Goal: Complete application form: Complete application form

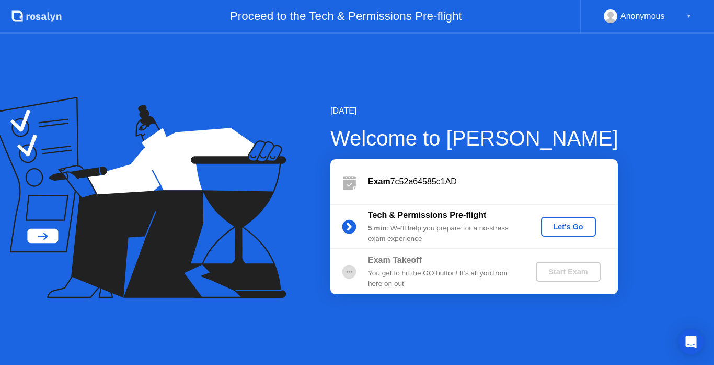
click at [578, 222] on div "Let's Go" at bounding box center [568, 226] width 47 height 8
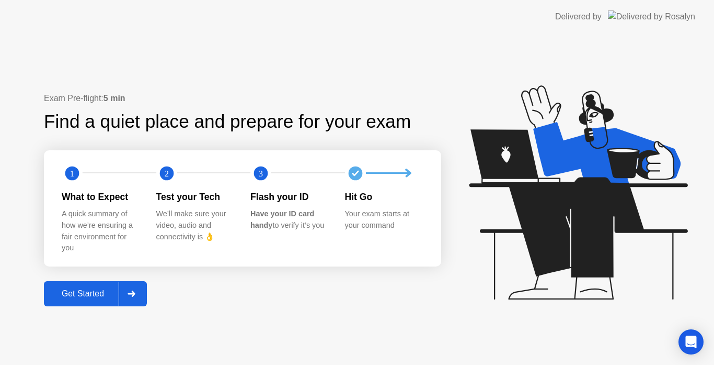
click at [98, 295] on div "Get Started" at bounding box center [83, 293] width 72 height 9
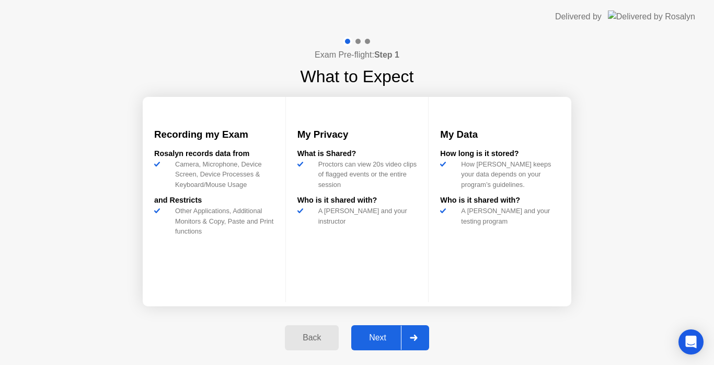
click at [377, 335] on div "Next" at bounding box center [378, 337] width 47 height 9
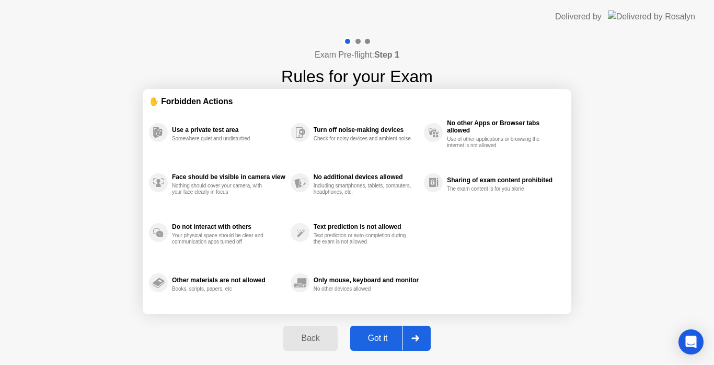
click at [379, 337] on div "Got it" at bounding box center [378, 337] width 49 height 9
select select "**********"
select select "*******"
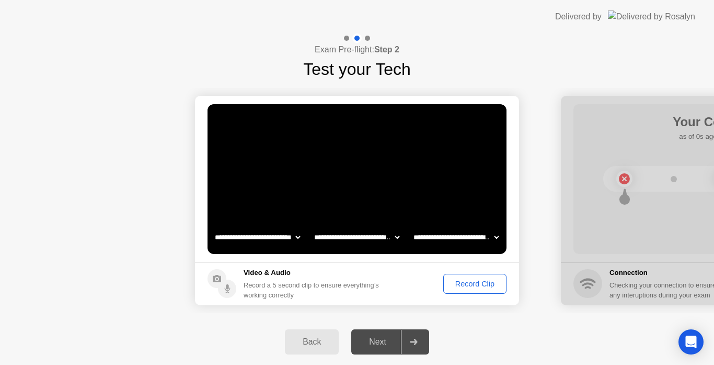
click at [379, 337] on div "Next" at bounding box center [378, 341] width 47 height 9
click at [377, 339] on div "Next" at bounding box center [378, 341] width 47 height 9
click at [416, 342] on icon at bounding box center [413, 341] width 7 height 6
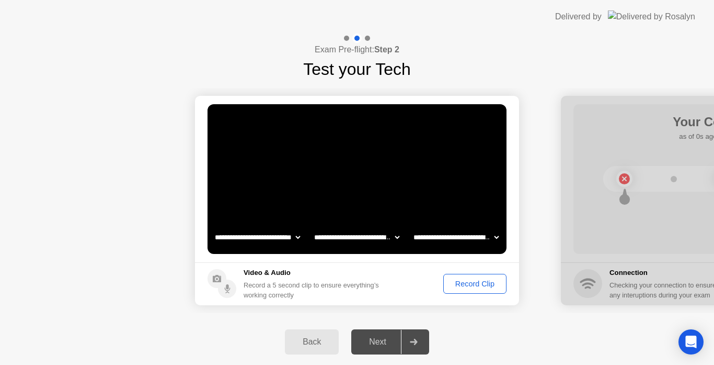
click at [416, 342] on icon at bounding box center [413, 341] width 7 height 6
drag, startPoint x: 366, startPoint y: 340, endPoint x: 377, endPoint y: 340, distance: 11.5
click at [377, 340] on div "Next" at bounding box center [378, 341] width 47 height 9
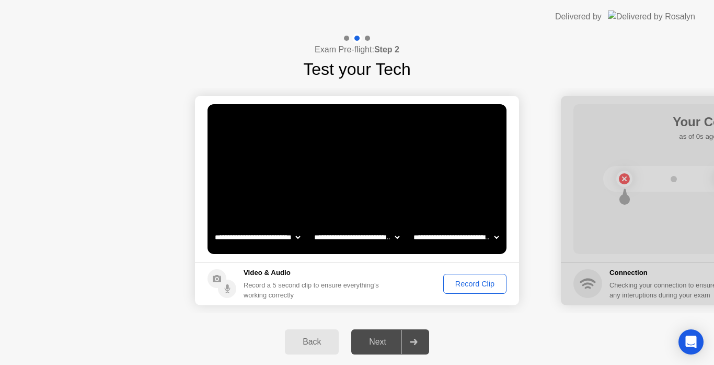
click at [377, 338] on div "Next" at bounding box center [378, 341] width 47 height 9
click at [375, 344] on div "Next" at bounding box center [378, 341] width 47 height 9
click at [376, 342] on div "Next" at bounding box center [378, 341] width 47 height 9
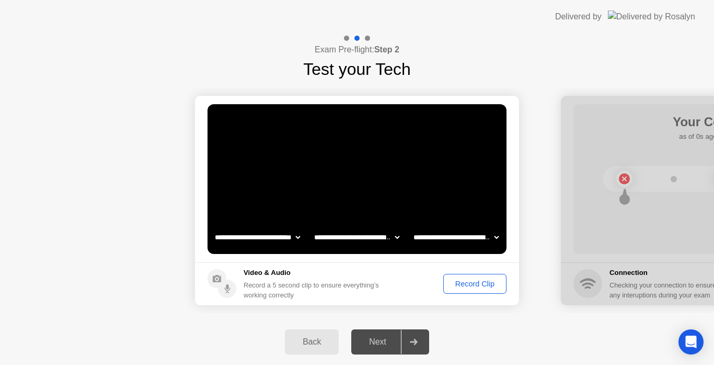
click at [376, 342] on div "Next" at bounding box center [378, 341] width 47 height 9
click at [368, 36] on div at bounding box center [367, 38] width 5 height 5
click at [469, 285] on div "Record Clip" at bounding box center [475, 283] width 56 height 8
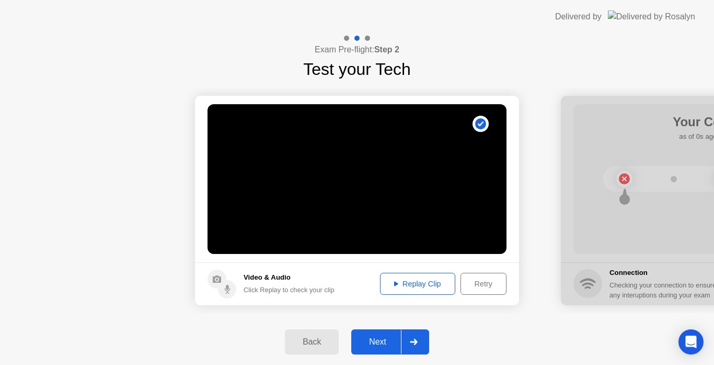
click at [376, 340] on div "Next" at bounding box center [378, 341] width 47 height 9
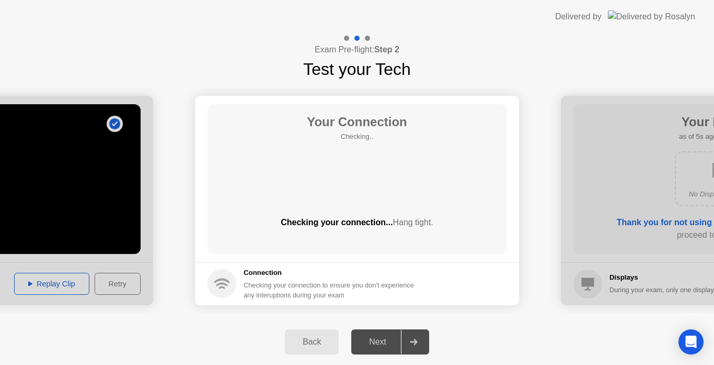
click at [376, 340] on div "Next" at bounding box center [378, 341] width 47 height 9
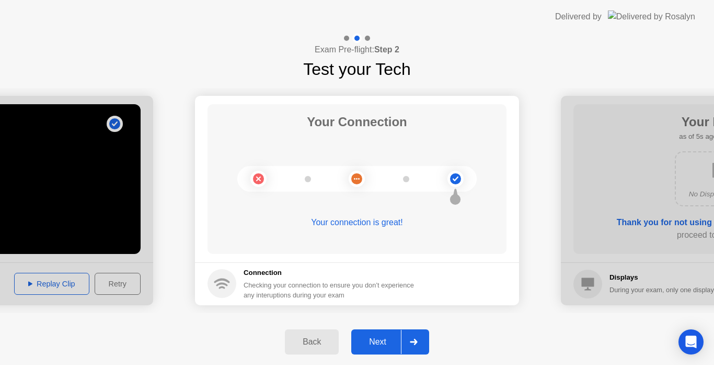
click at [378, 341] on div "Next" at bounding box center [378, 341] width 47 height 9
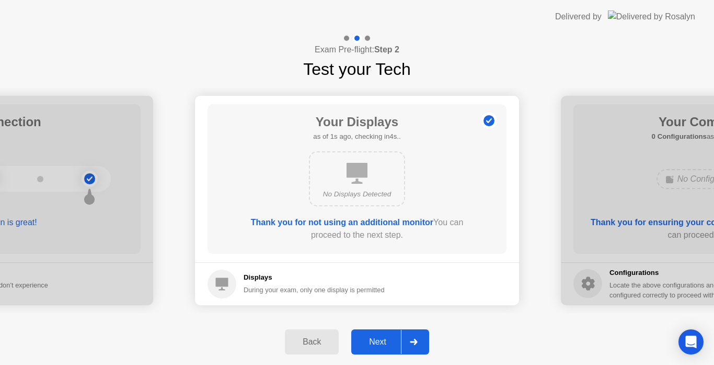
click at [378, 341] on div "Next" at bounding box center [378, 341] width 47 height 9
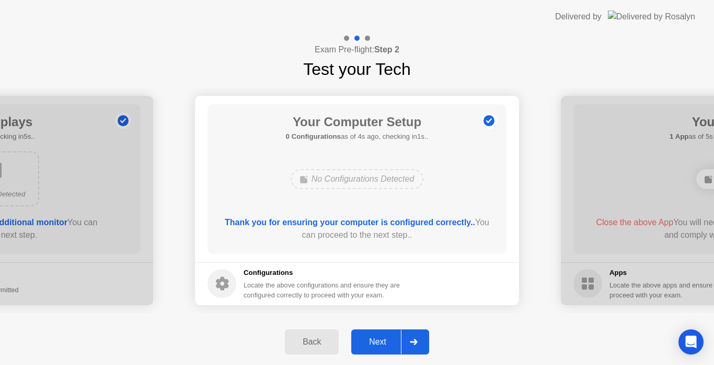
click at [378, 341] on div "Next" at bounding box center [378, 341] width 47 height 9
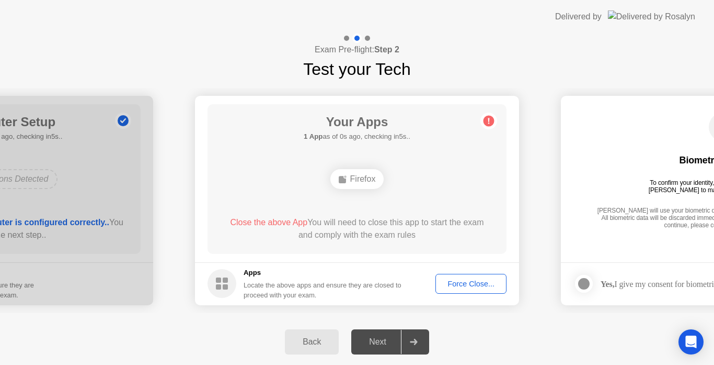
click at [378, 341] on div "Next" at bounding box center [378, 341] width 47 height 9
click at [471, 283] on div "Force Close..." at bounding box center [471, 283] width 64 height 8
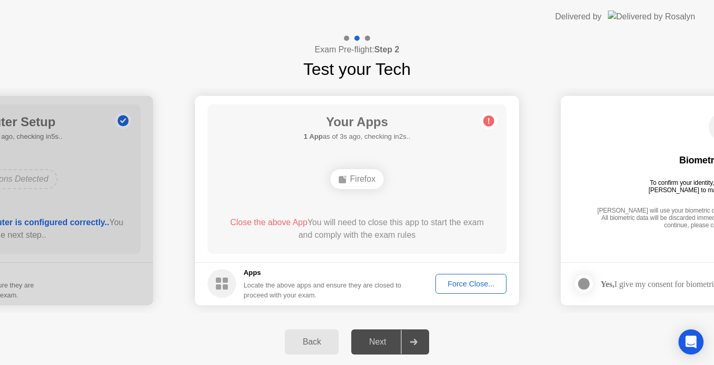
click at [453, 281] on div "Force Close..." at bounding box center [471, 283] width 64 height 8
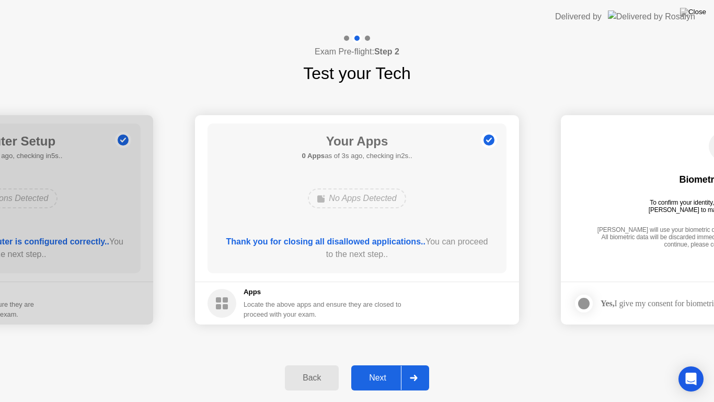
click at [383, 364] on div "Next" at bounding box center [378, 377] width 47 height 9
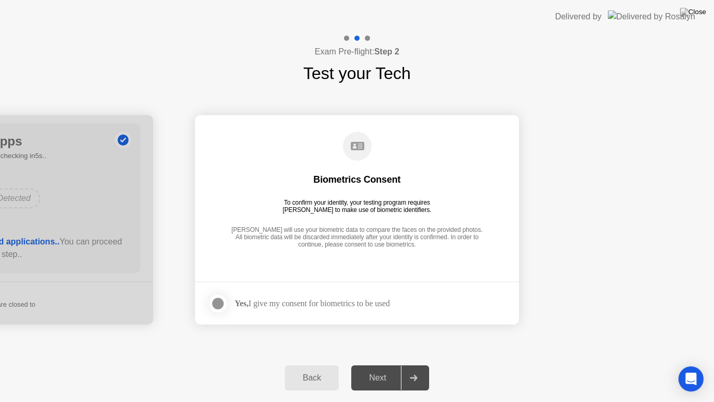
click at [412, 364] on icon at bounding box center [414, 377] width 8 height 6
click at [378, 364] on div "Next" at bounding box center [378, 377] width 47 height 9
click at [217, 303] on div at bounding box center [218, 303] width 13 height 13
click at [378, 364] on div "Next" at bounding box center [378, 377] width 47 height 9
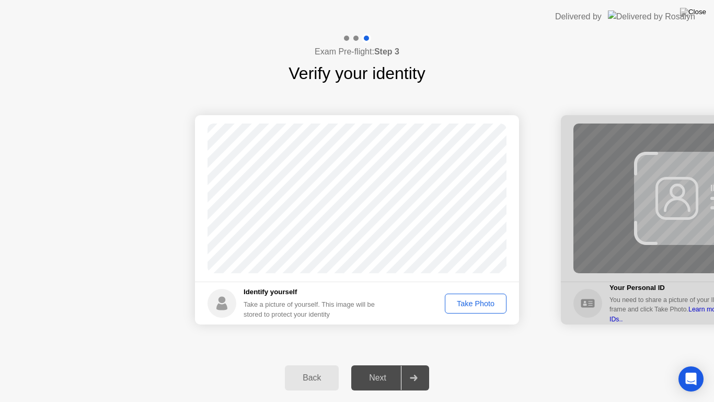
click at [471, 301] on div "Take Photo" at bounding box center [476, 303] width 54 height 8
click at [378, 364] on div "Next" at bounding box center [378, 377] width 47 height 9
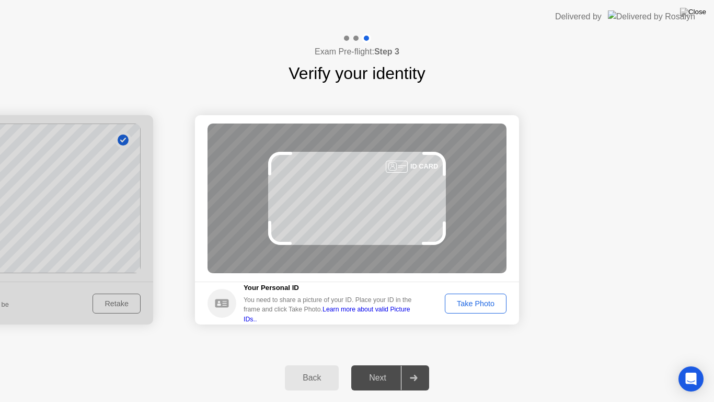
click at [467, 301] on div "Take Photo" at bounding box center [476, 303] width 54 height 8
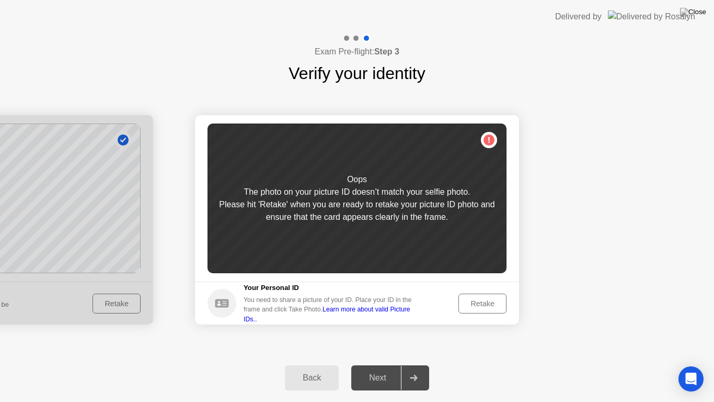
click at [481, 299] on div "Retake" at bounding box center [482, 303] width 41 height 8
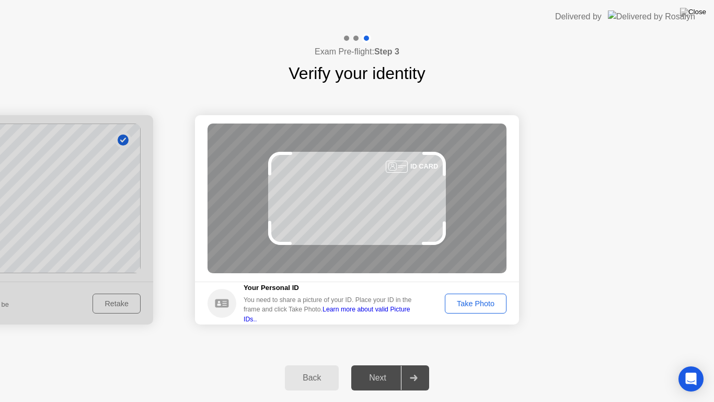
click at [473, 299] on div "Take Photo" at bounding box center [476, 303] width 54 height 8
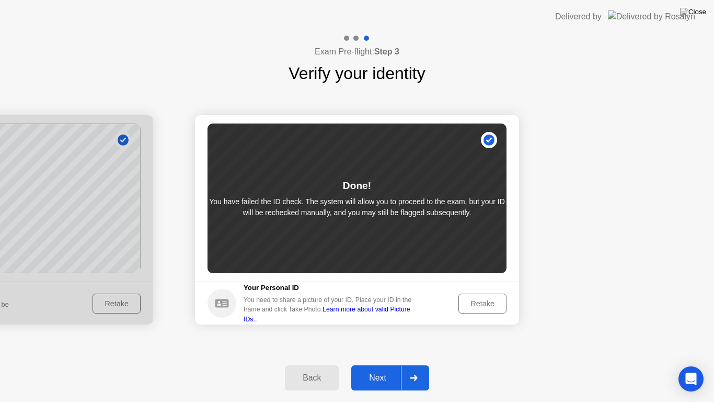
click at [480, 299] on div "Retake" at bounding box center [482, 303] width 41 height 8
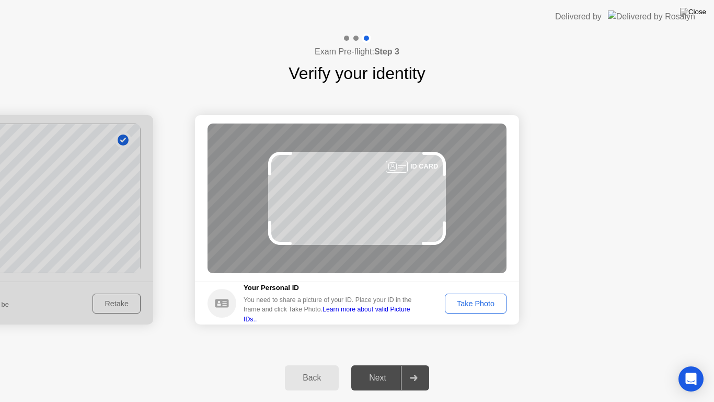
click at [480, 299] on div "Take Photo" at bounding box center [476, 303] width 54 height 8
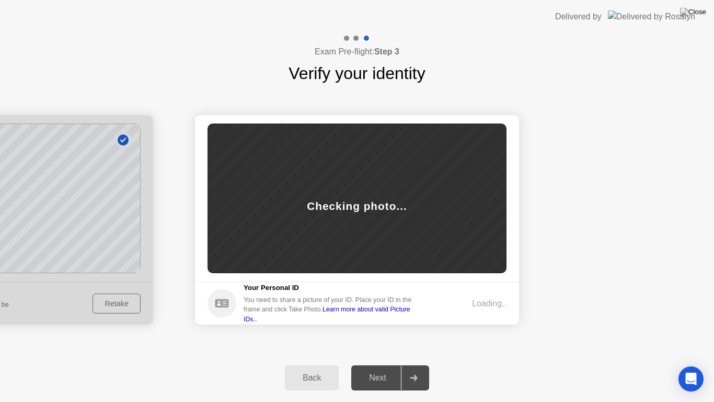
click at [480, 299] on div "Loading.." at bounding box center [489, 303] width 35 height 13
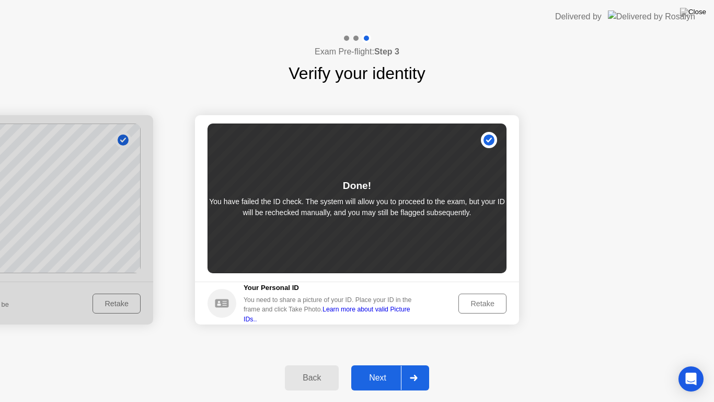
click at [407, 310] on link "Learn more about valid Picture IDs.." at bounding box center [327, 313] width 167 height 17
click at [477, 300] on div "Retake" at bounding box center [482, 303] width 41 height 8
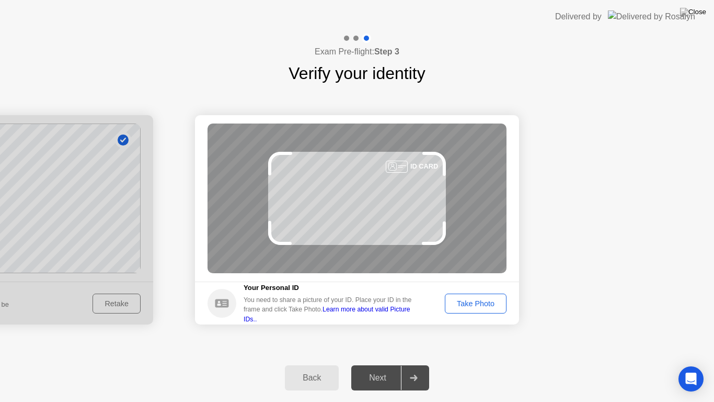
click at [461, 302] on div "Take Photo" at bounding box center [476, 303] width 54 height 8
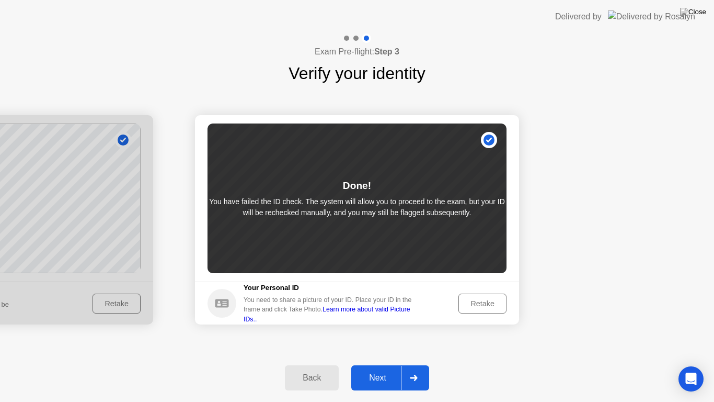
click at [417, 364] on div at bounding box center [413, 378] width 25 height 24
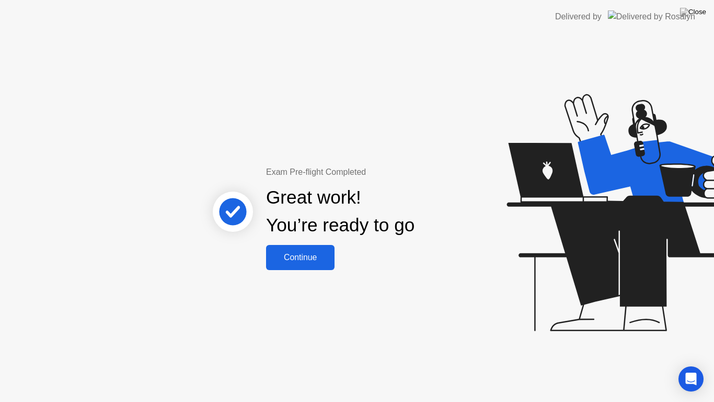
click at [302, 255] on div "Continue" at bounding box center [300, 257] width 62 height 9
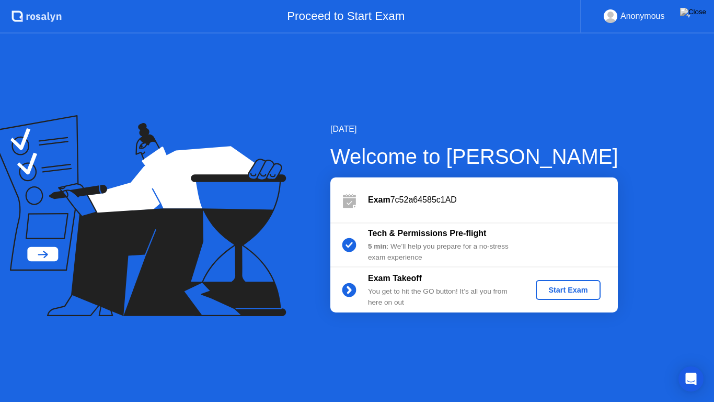
click at [555, 291] on div "Start Exam" at bounding box center [568, 290] width 56 height 8
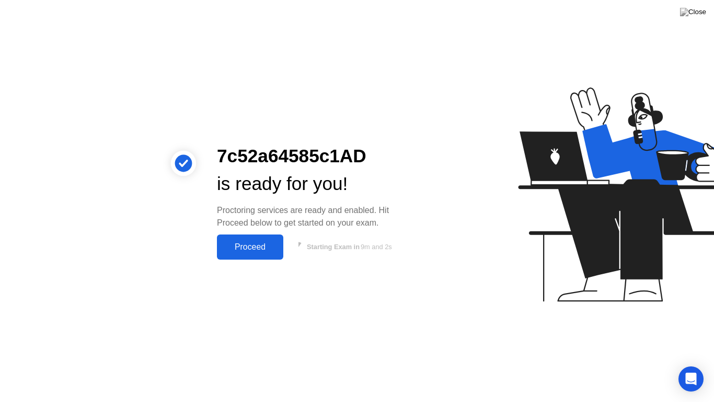
click at [255, 242] on div "Proceed" at bounding box center [250, 246] width 60 height 9
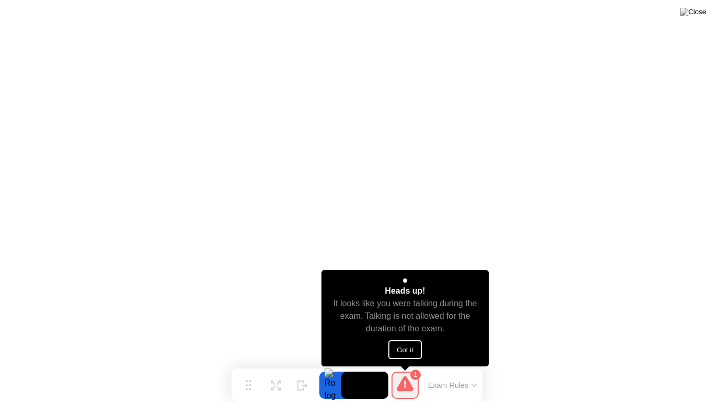
click at [413, 346] on button "Got it" at bounding box center [405, 349] width 33 height 19
